Goal: Task Accomplishment & Management: Use online tool/utility

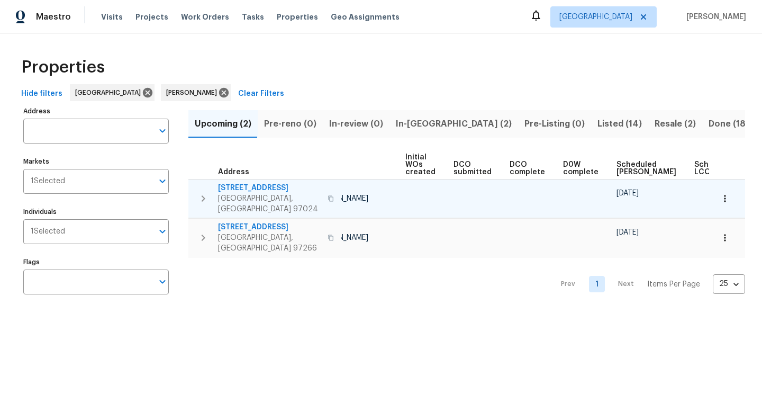
scroll to position [0, 78]
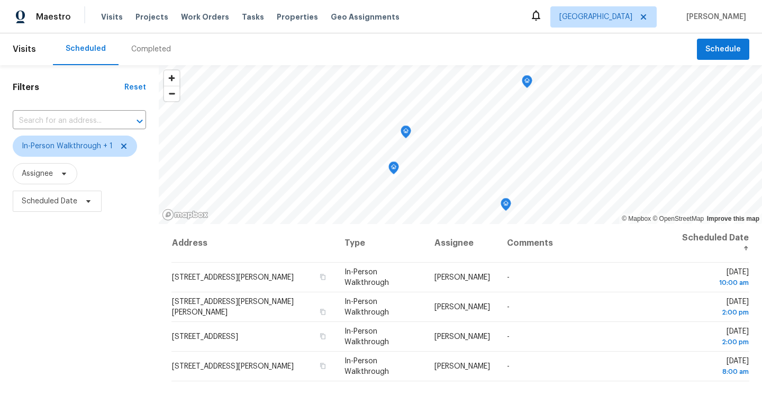
scroll to position [12, 0]
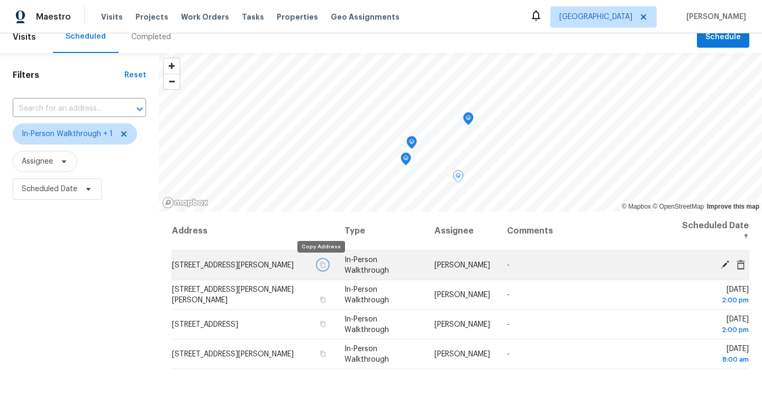
click at [320, 264] on icon "button" at bounding box center [323, 264] width 6 height 6
